Goal: Navigation & Orientation: Find specific page/section

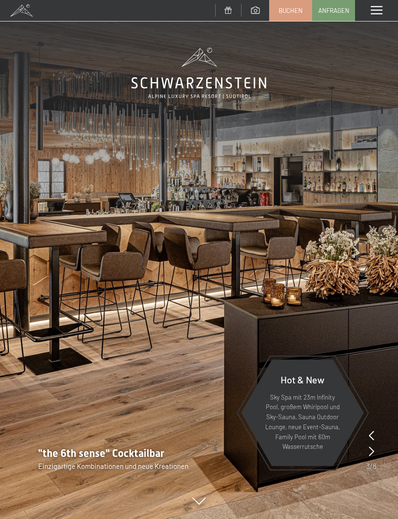
click at [375, 14] on span at bounding box center [376, 10] width 11 height 9
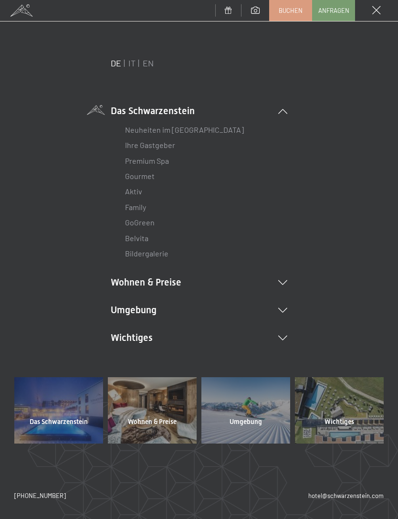
click at [133, 60] on link "IT" at bounding box center [131, 63] width 7 height 10
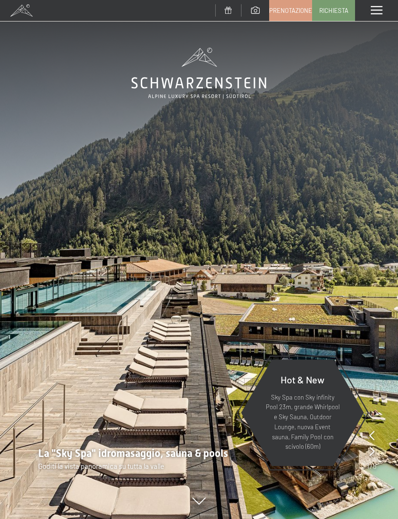
click at [378, 9] on span at bounding box center [376, 10] width 11 height 9
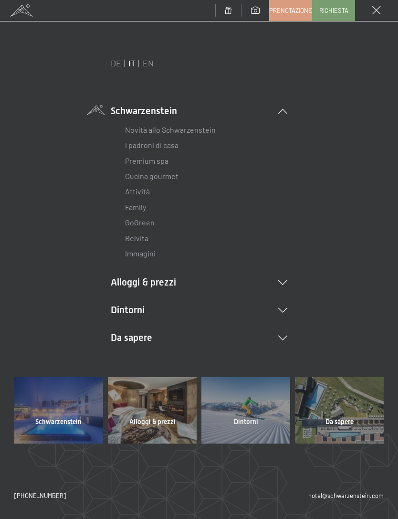
click at [136, 253] on link "Immagini" at bounding box center [140, 253] width 31 height 9
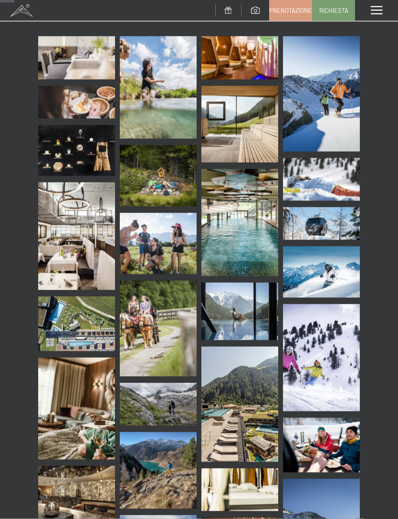
click at [76, 325] on img at bounding box center [76, 323] width 77 height 55
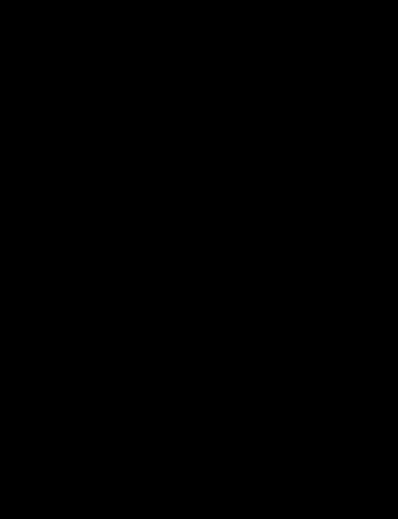
scroll to position [279, 0]
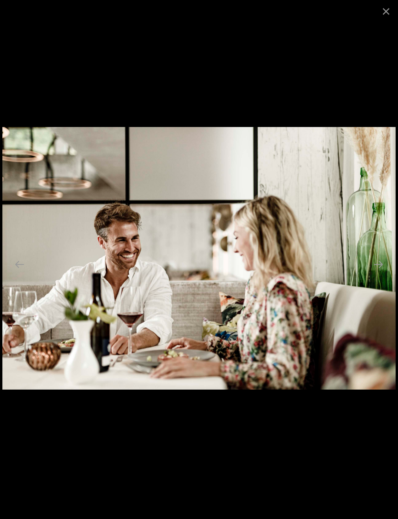
click at [387, 3] on button "Close gallery" at bounding box center [386, 11] width 24 height 22
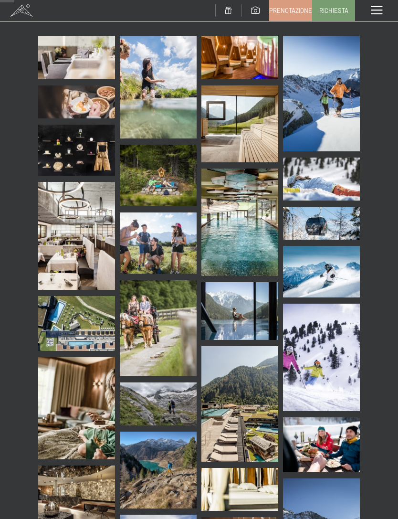
click at [374, 10] on span at bounding box center [376, 10] width 11 height 9
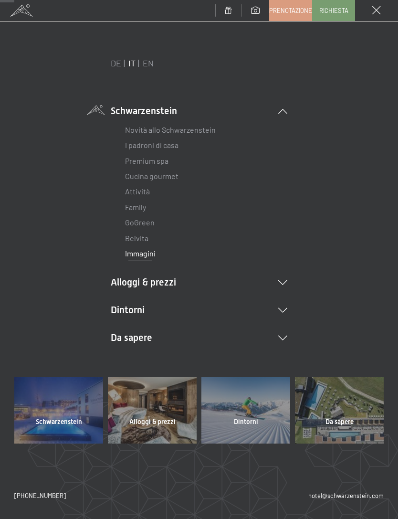
click at [286, 280] on icon at bounding box center [282, 282] width 9 height 5
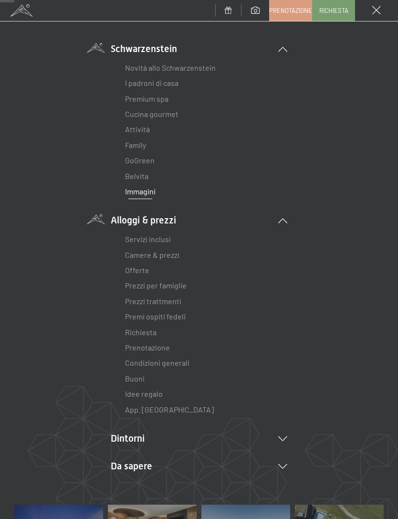
scroll to position [63, 0]
click at [154, 256] on link "Camere & prezzi" at bounding box center [152, 254] width 54 height 9
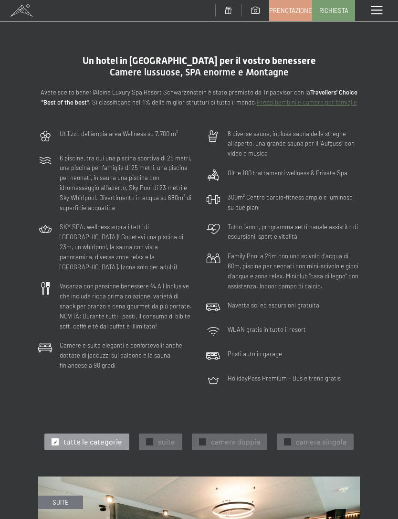
click at [173, 211] on div "6 piscine, tra cui una piscina sportiva di 25 metri, una piscina per famiglie d…" at bounding box center [114, 182] width 163 height 69
click at [197, 168] on div "Utilizzo dell‘ampia area Wellness su 7.700 m² 6 piscine, tra cui una piscina sp…" at bounding box center [198, 258] width 331 height 269
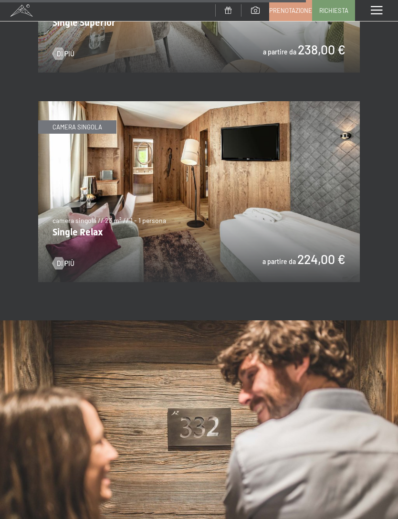
scroll to position [2888, 0]
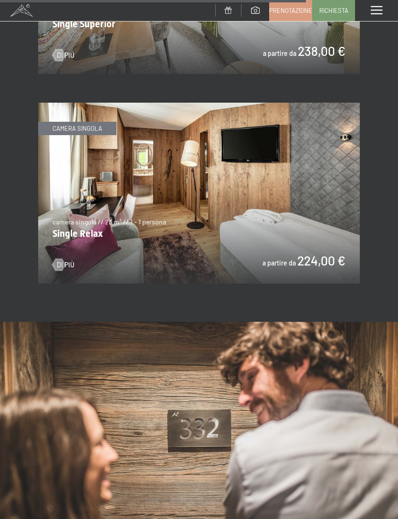
click at [210, 193] on img at bounding box center [199, 193] width 322 height 181
